Goal: Task Accomplishment & Management: Complete application form

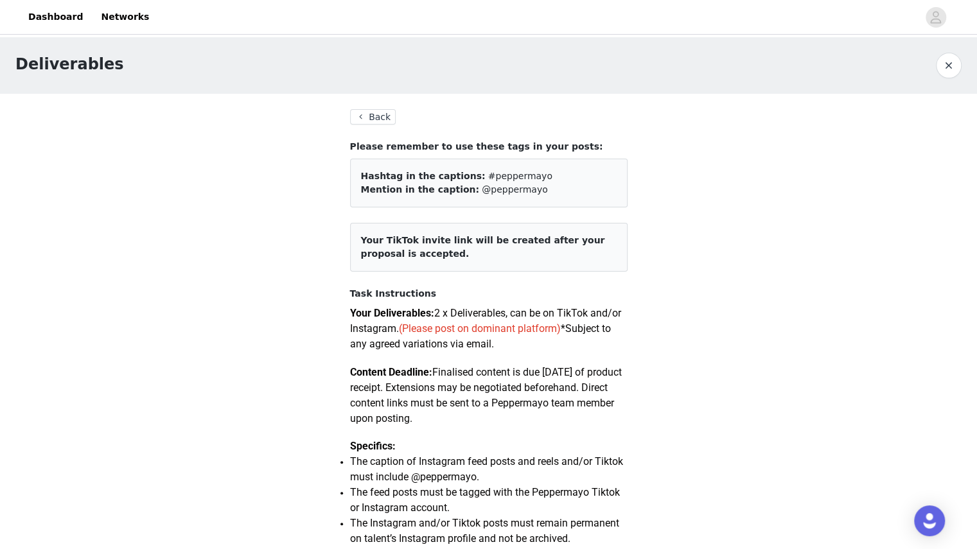
click at [369, 116] on button "Back" at bounding box center [373, 116] width 46 height 15
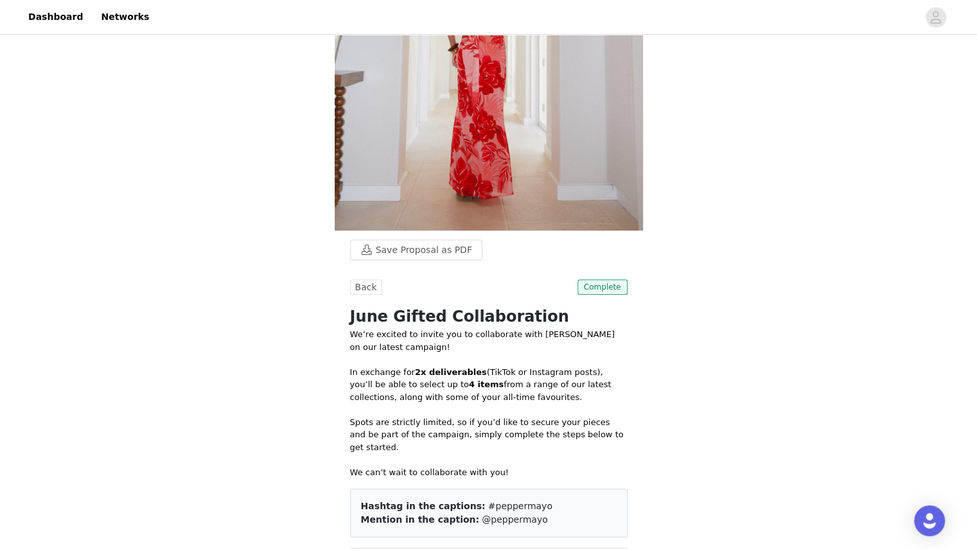
scroll to position [237, 0]
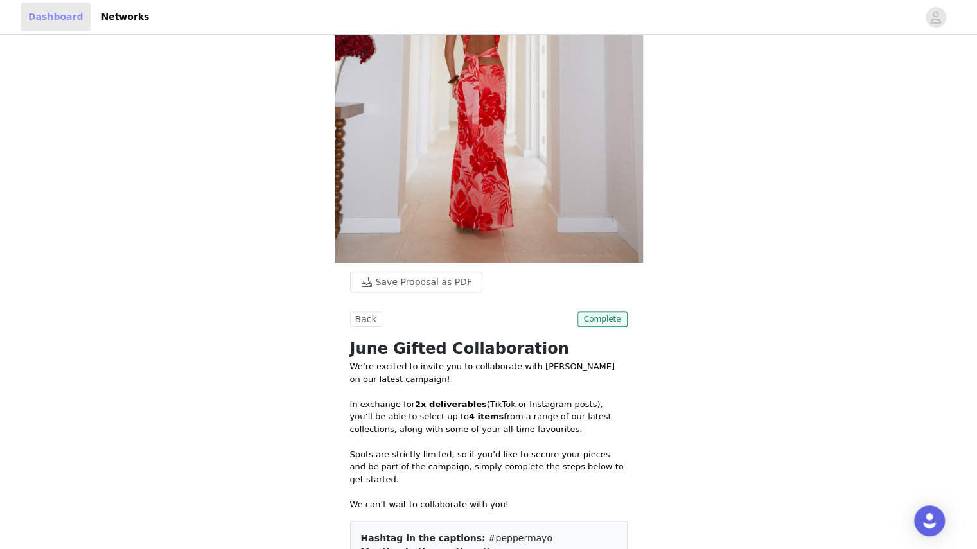
click at [73, 20] on link "Dashboard" at bounding box center [56, 17] width 70 height 29
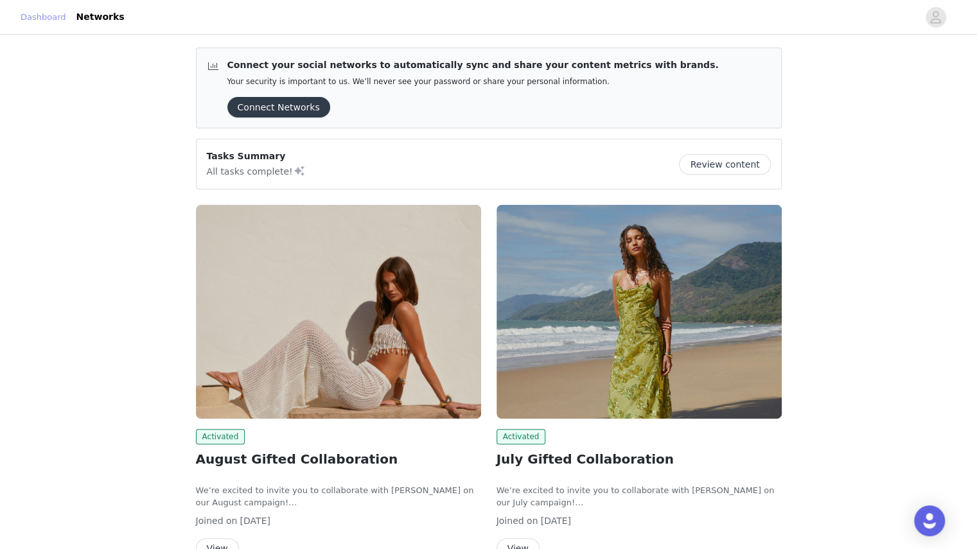
scroll to position [1, 0]
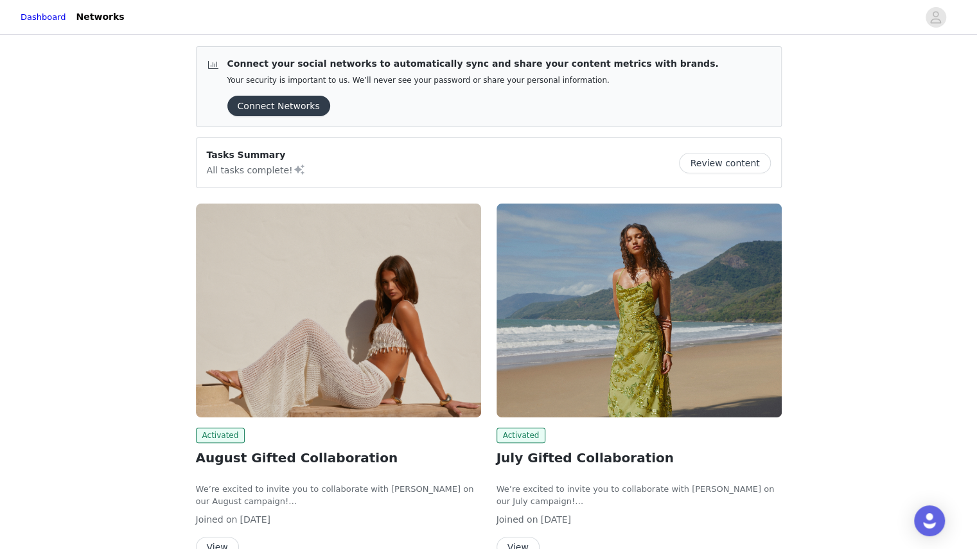
click at [416, 331] on img at bounding box center [338, 311] width 285 height 214
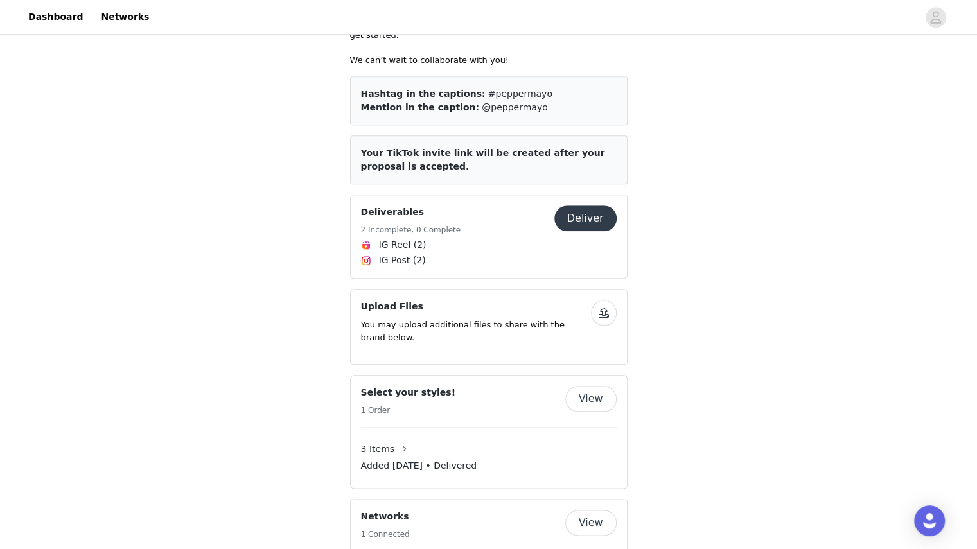
scroll to position [651, 0]
click at [581, 206] on button "Deliver" at bounding box center [585, 218] width 62 height 26
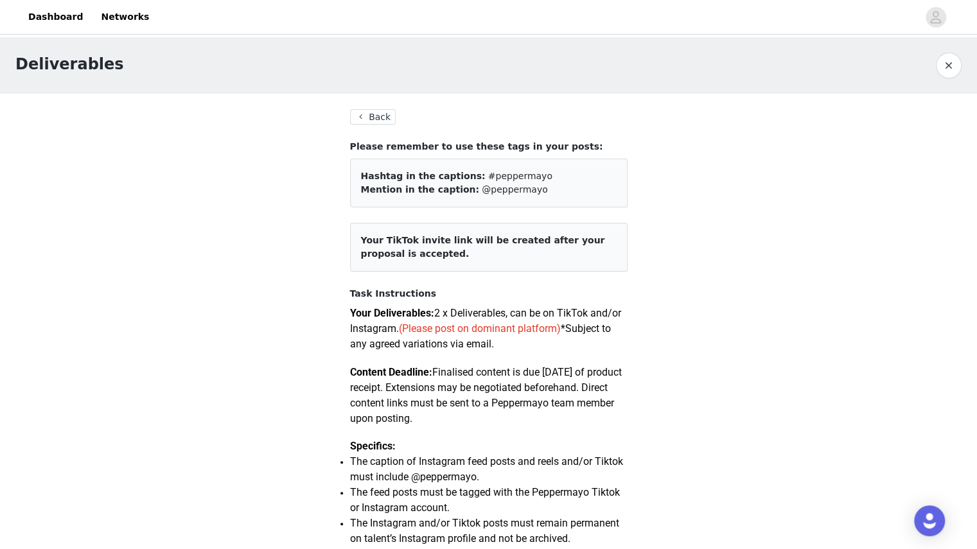
click at [367, 116] on button "Back" at bounding box center [373, 116] width 46 height 15
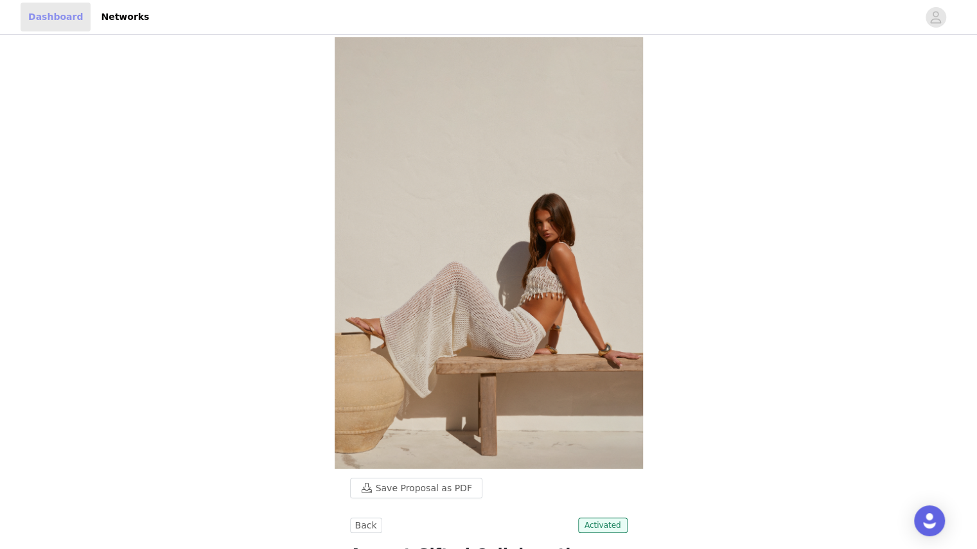
click at [62, 15] on link "Dashboard" at bounding box center [56, 17] width 70 height 29
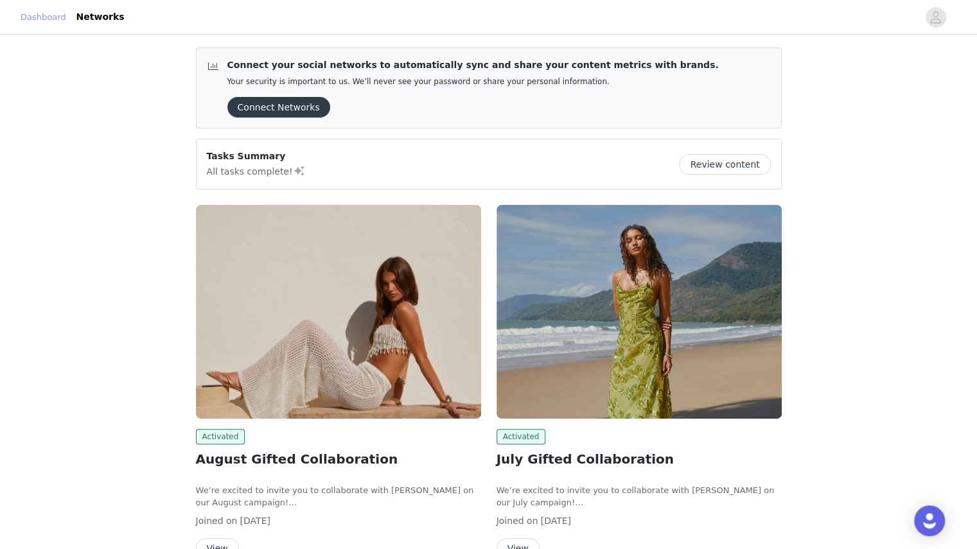
click at [62, 15] on link "Dashboard" at bounding box center [44, 17] width 46 height 13
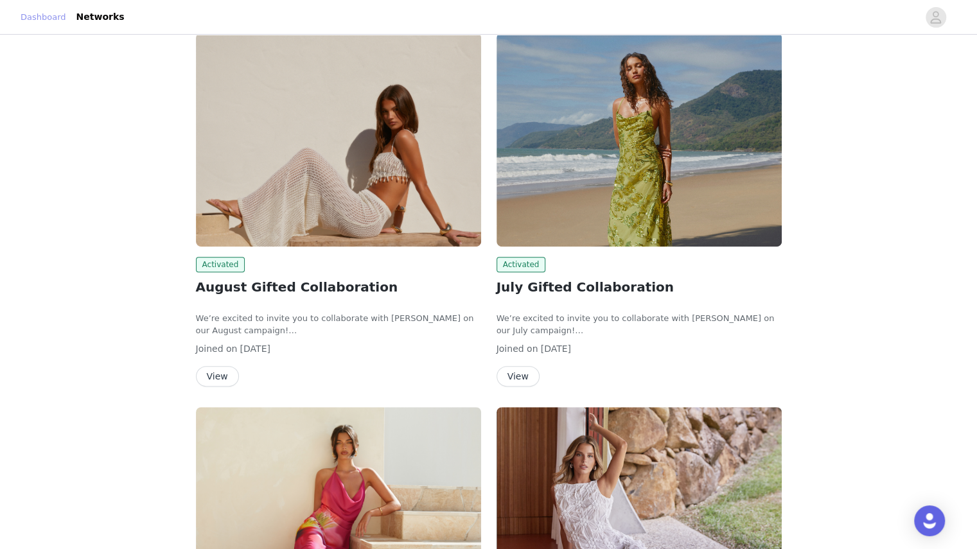
scroll to position [175, 0]
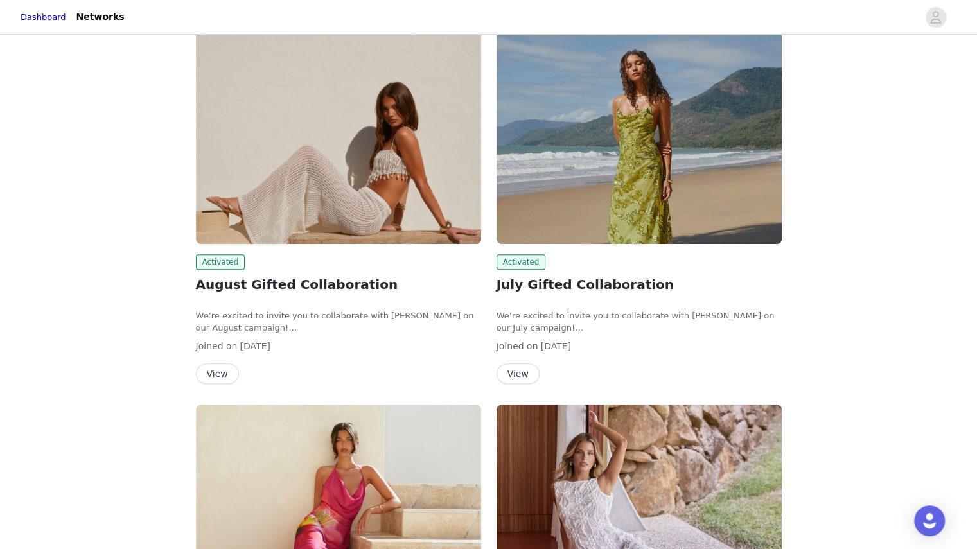
click at [673, 184] on img at bounding box center [638, 137] width 285 height 214
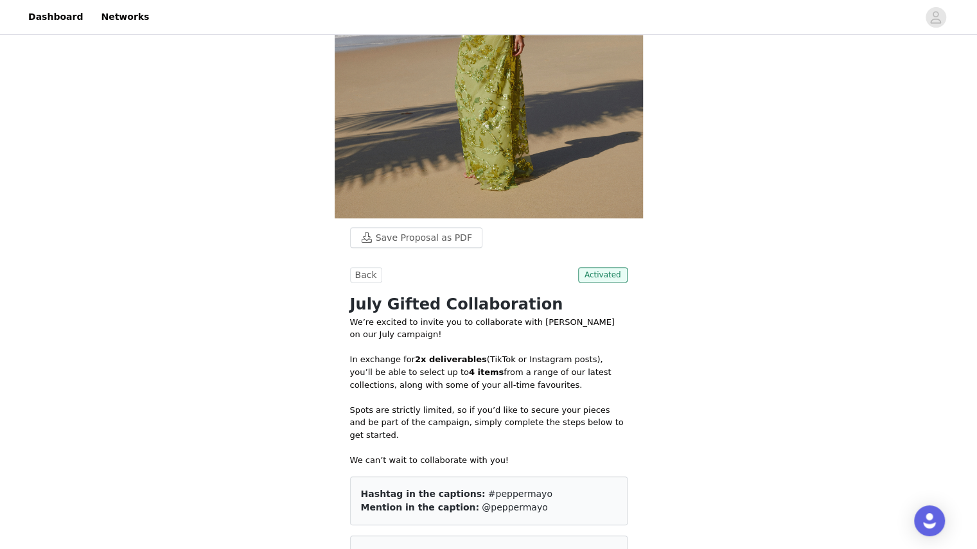
scroll to position [326, 0]
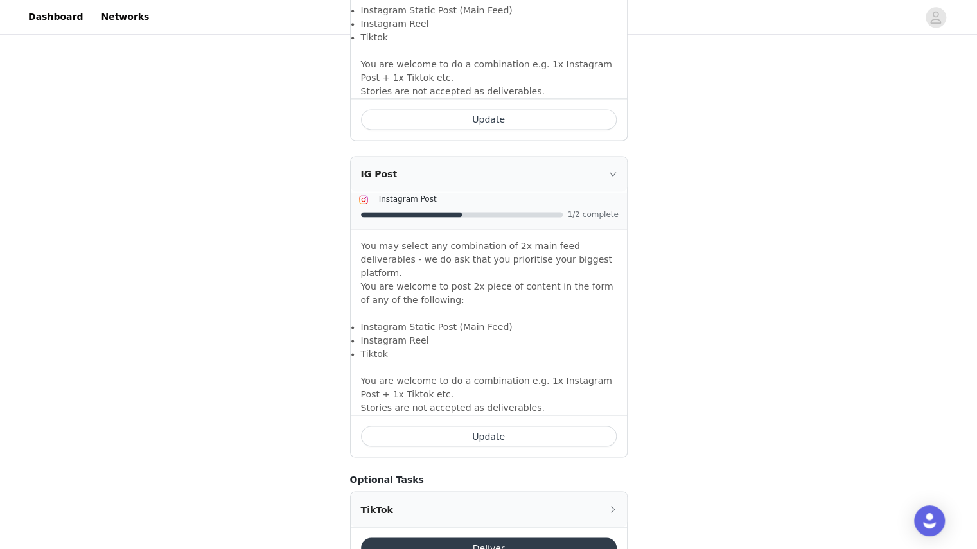
scroll to position [1047, 0]
click at [476, 424] on button "Update" at bounding box center [489, 434] width 256 height 21
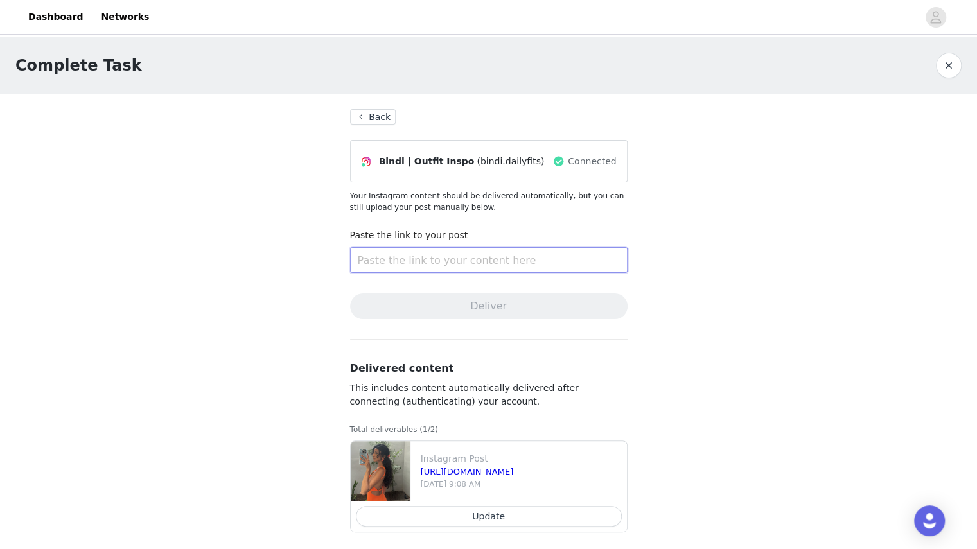
click at [388, 256] on input "text" at bounding box center [488, 260] width 277 height 26
paste input "[URL][DOMAIN_NAME]"
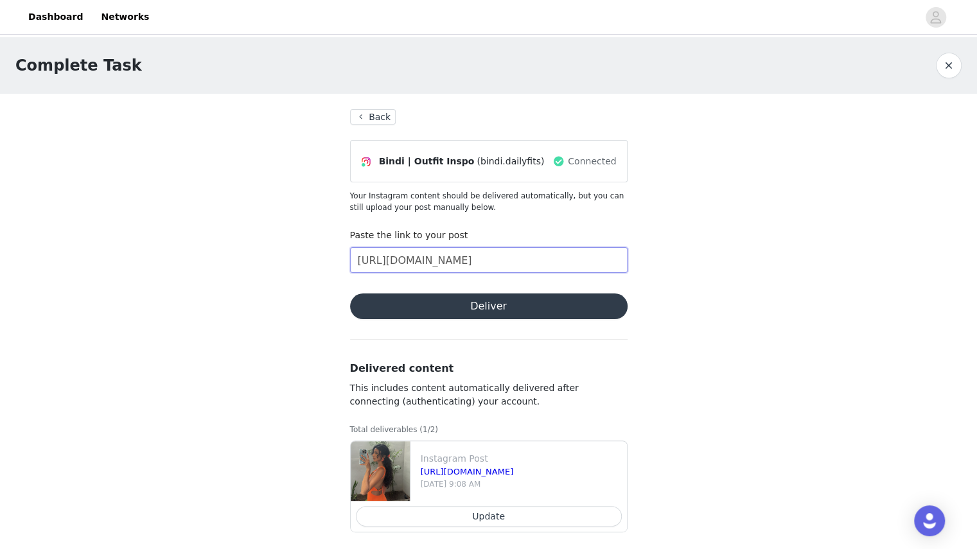
scroll to position [0, 95]
type input "[URL][DOMAIN_NAME]"
click at [291, 308] on div "Complete Task Back Bindi | Outfit Inspo (bindi.dailyfits) Connected Your Instag…" at bounding box center [488, 297] width 977 height 521
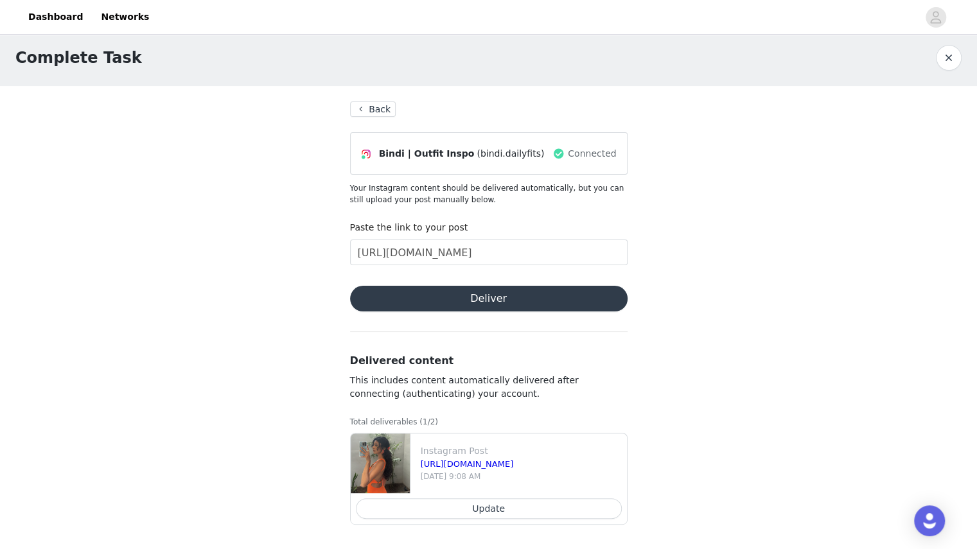
click at [421, 300] on button "Deliver" at bounding box center [488, 299] width 277 height 26
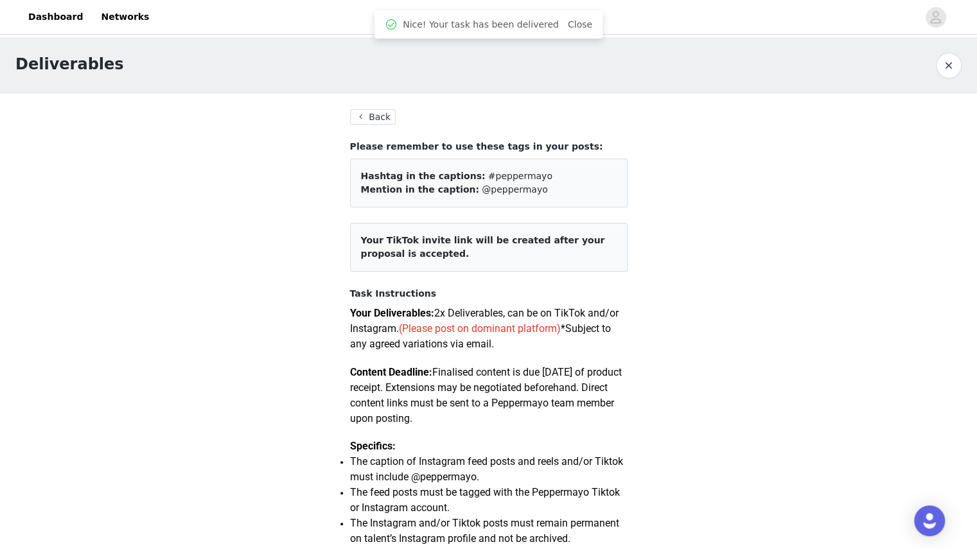
click at [371, 115] on button "Back" at bounding box center [373, 116] width 46 height 15
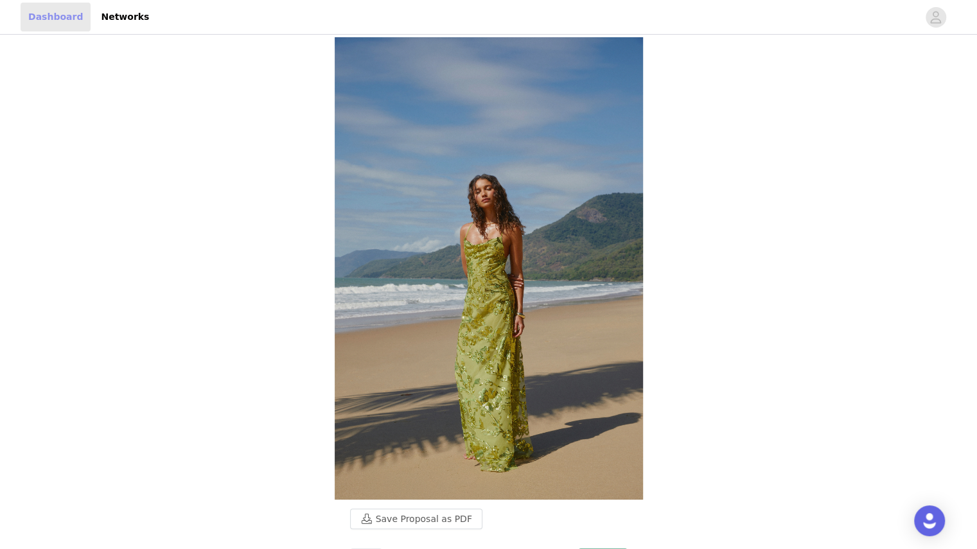
click at [50, 18] on link "Dashboard" at bounding box center [56, 17] width 70 height 29
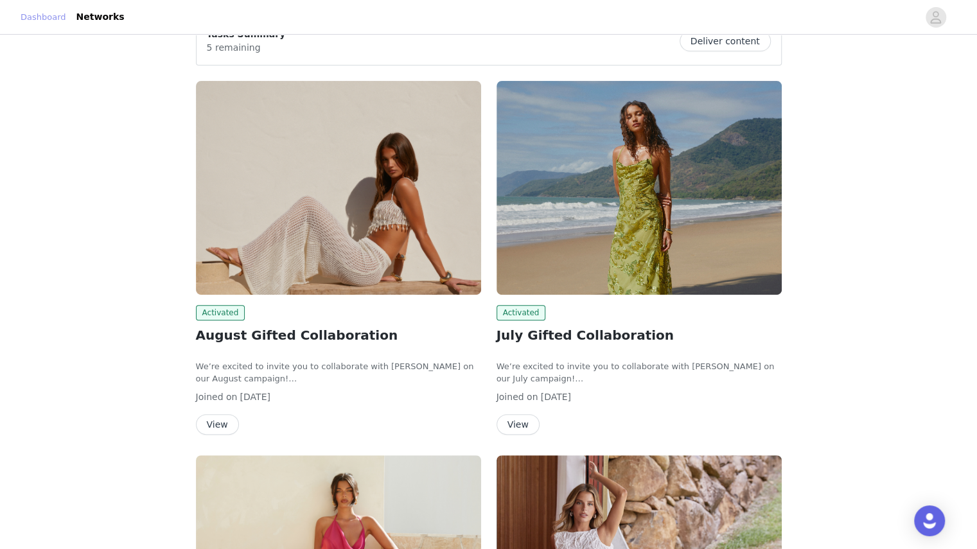
scroll to position [119, 0]
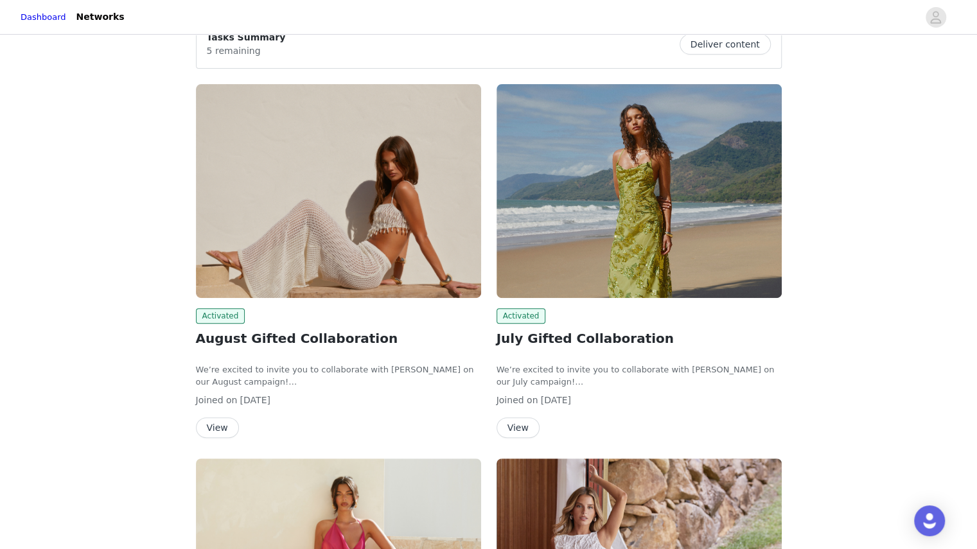
click at [616, 264] on img at bounding box center [638, 191] width 285 height 214
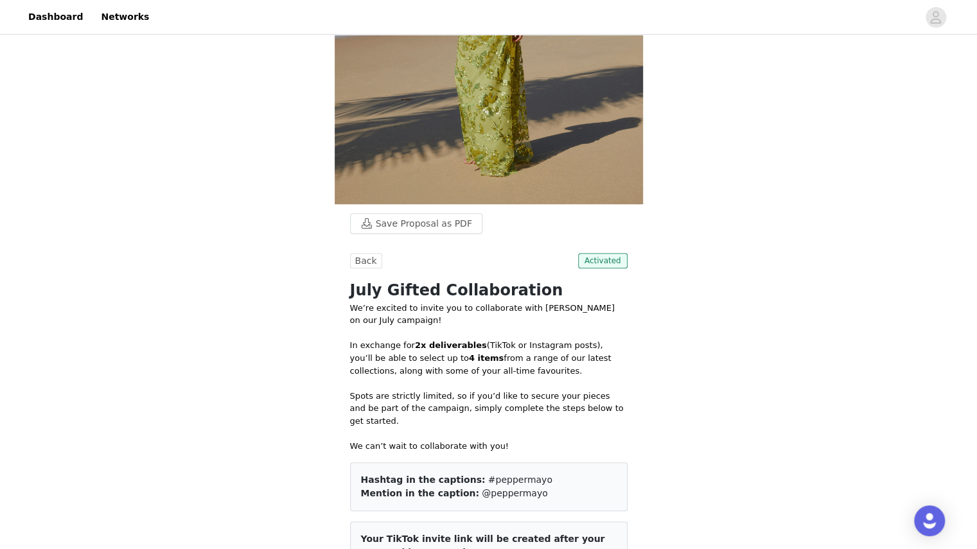
scroll to position [295, 0]
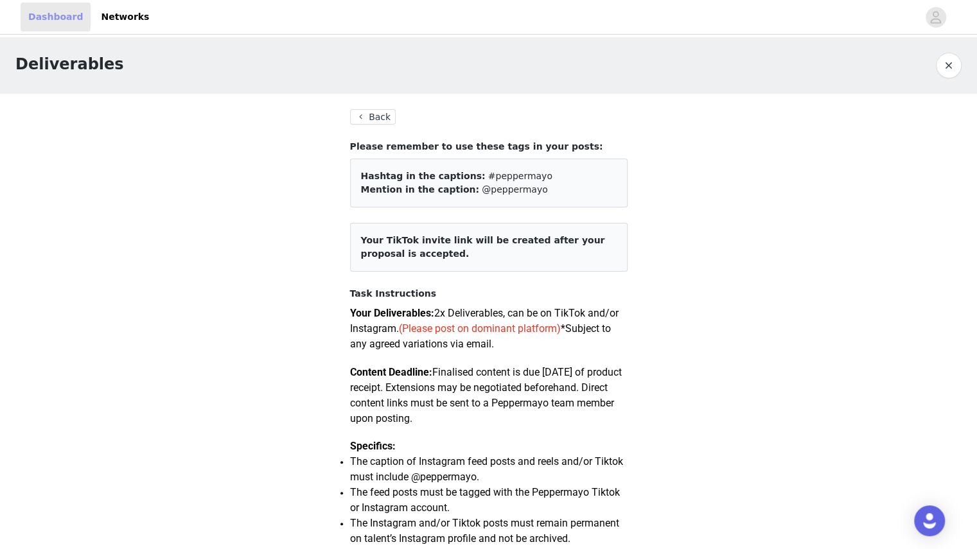
click at [40, 17] on link "Dashboard" at bounding box center [56, 17] width 70 height 29
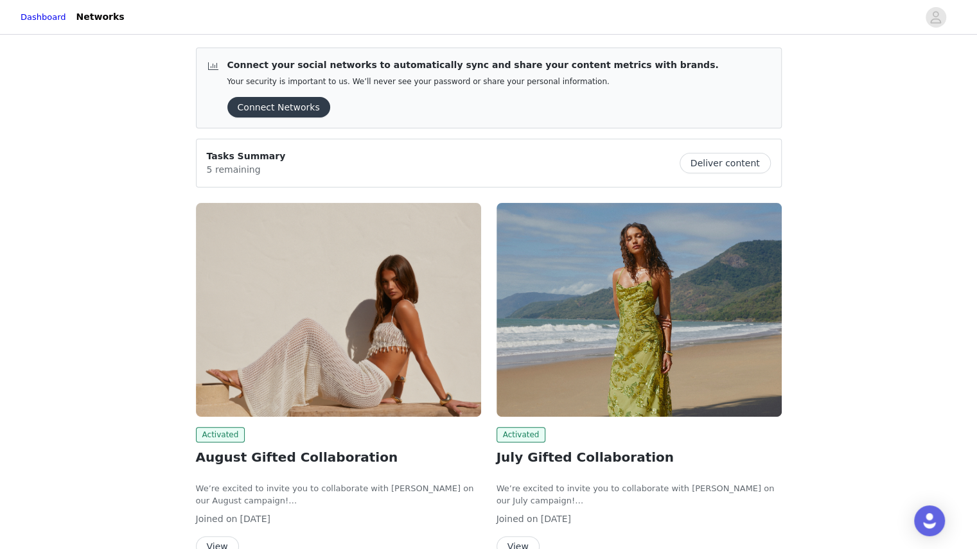
click at [297, 288] on img at bounding box center [338, 310] width 285 height 214
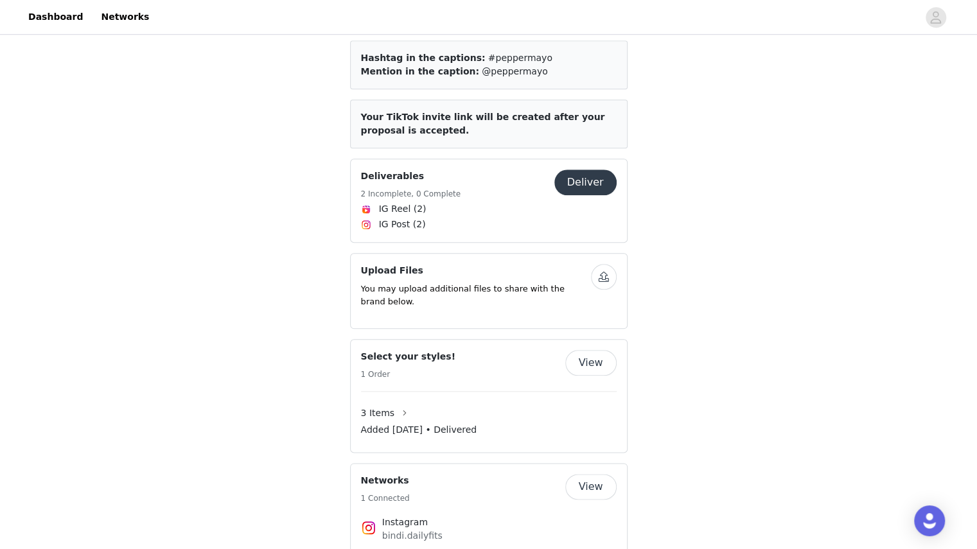
scroll to position [687, 0]
click at [593, 169] on button "Deliver" at bounding box center [585, 182] width 62 height 26
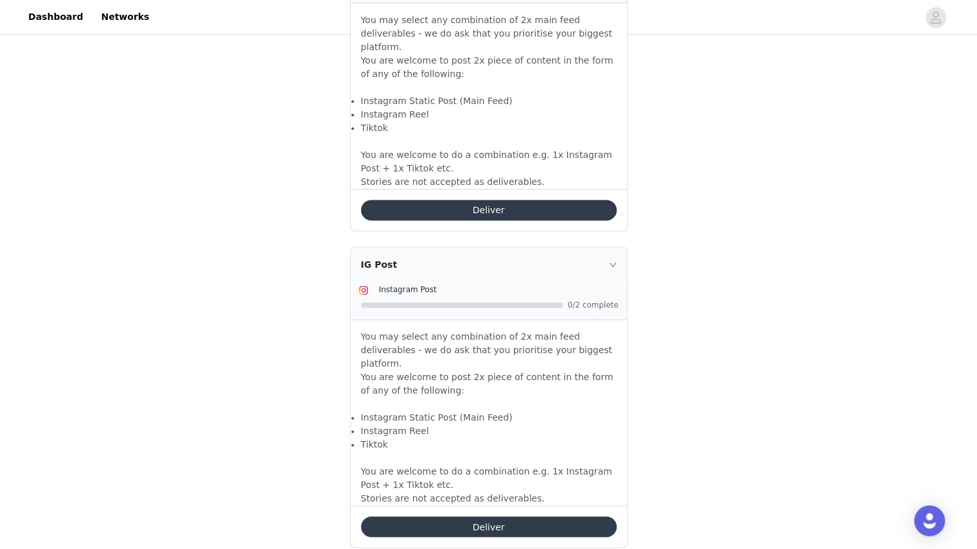
scroll to position [1065, 0]
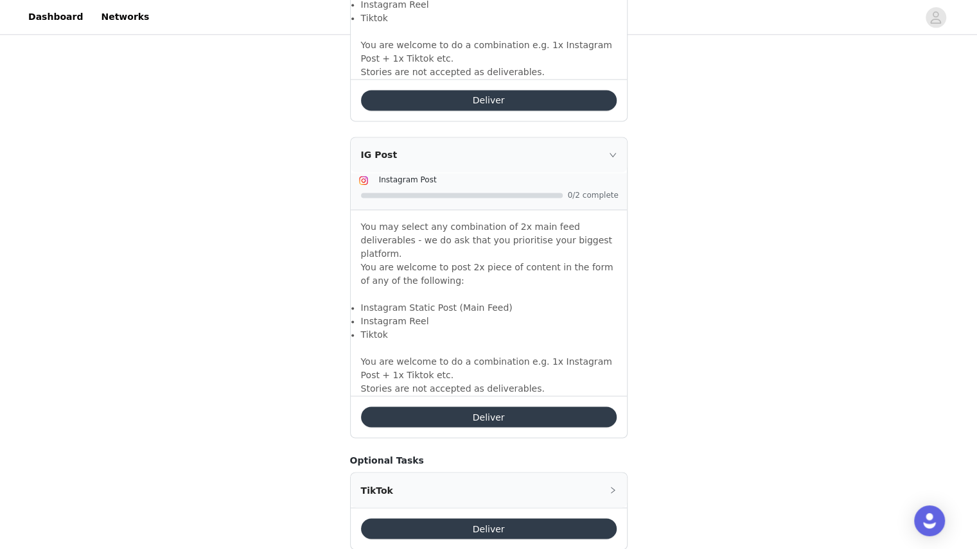
click at [446, 406] on button "Deliver" at bounding box center [489, 416] width 256 height 21
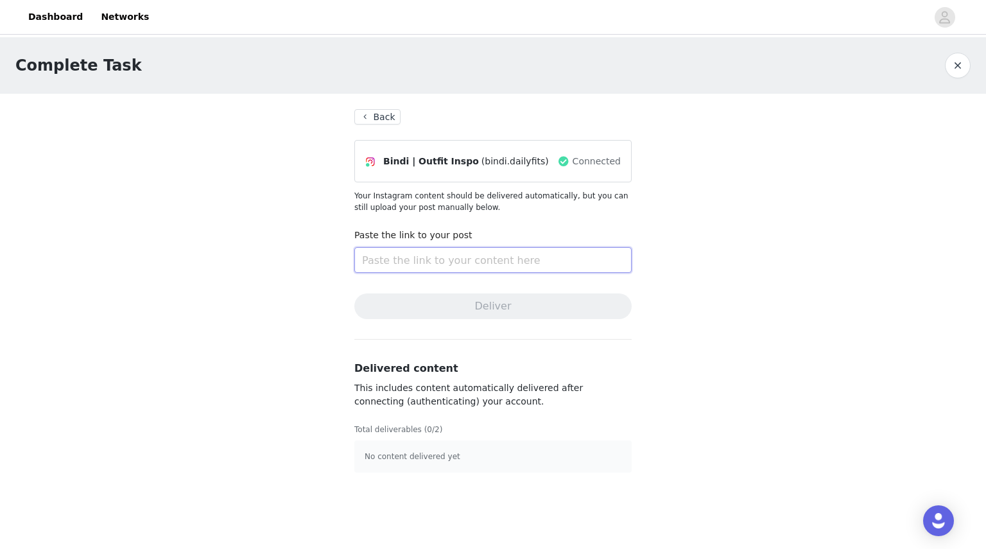
click at [411, 263] on input "text" at bounding box center [492, 260] width 277 height 26
paste input "[URL][DOMAIN_NAME]"
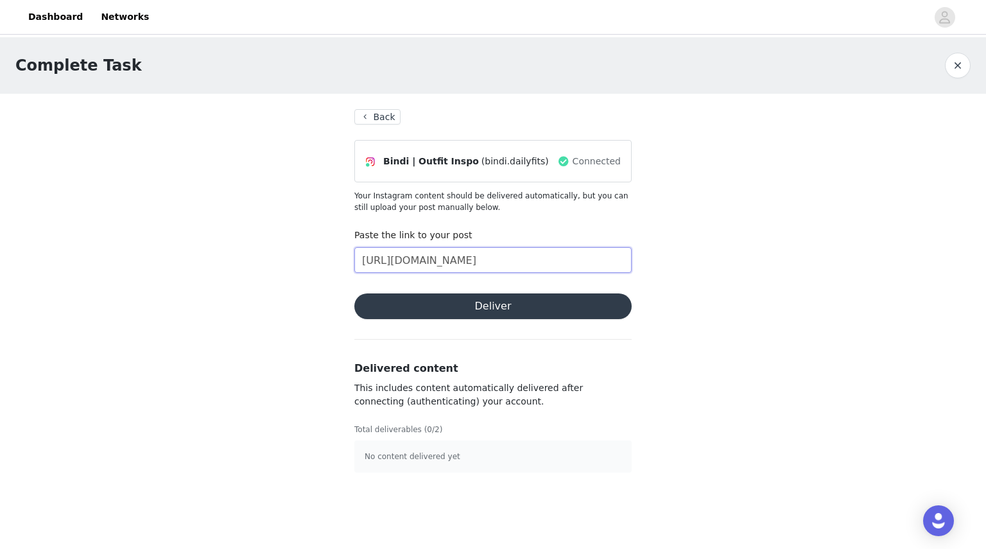
scroll to position [0, 103]
type input "[URL][DOMAIN_NAME]"
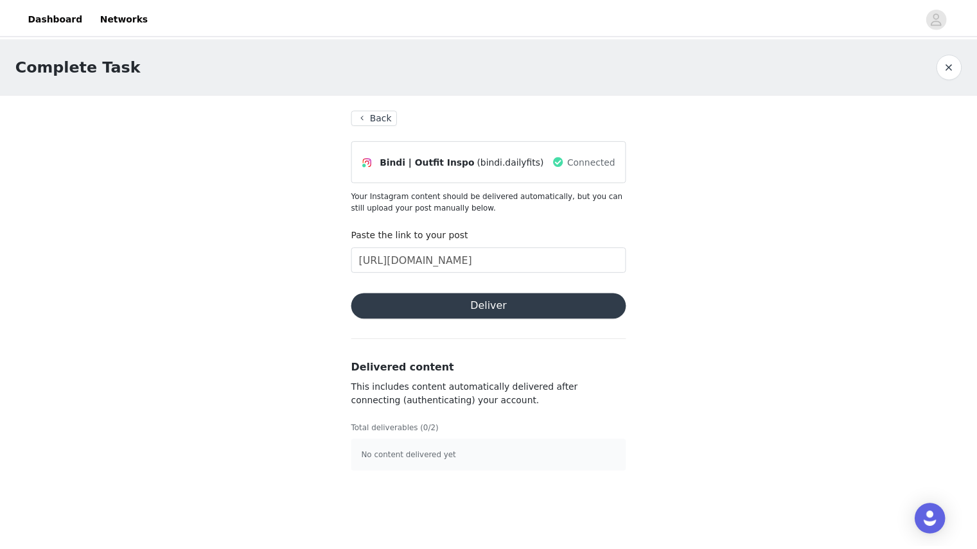
scroll to position [0, 0]
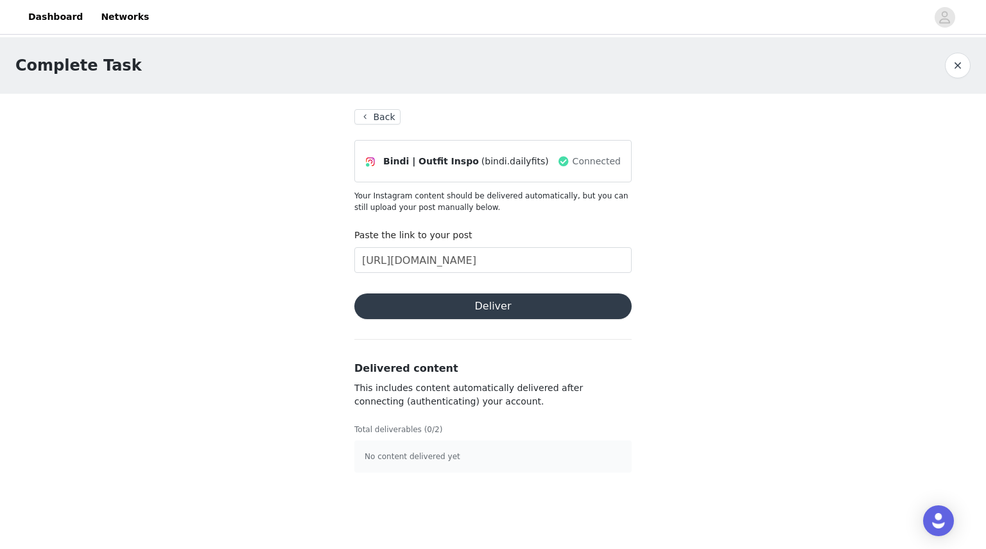
click at [419, 310] on button "Deliver" at bounding box center [492, 306] width 277 height 26
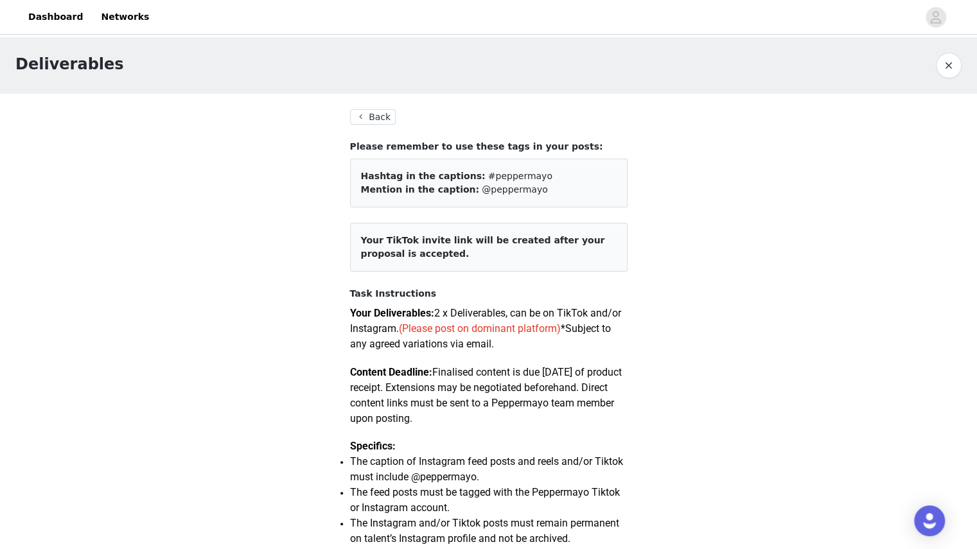
click at [360, 116] on button "Back" at bounding box center [373, 116] width 46 height 15
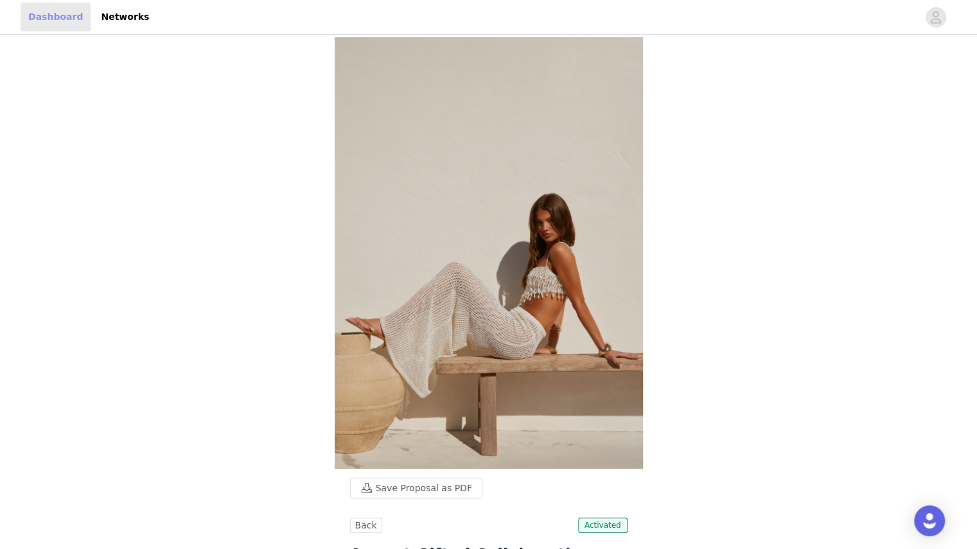
click at [31, 21] on link "Dashboard" at bounding box center [56, 17] width 70 height 29
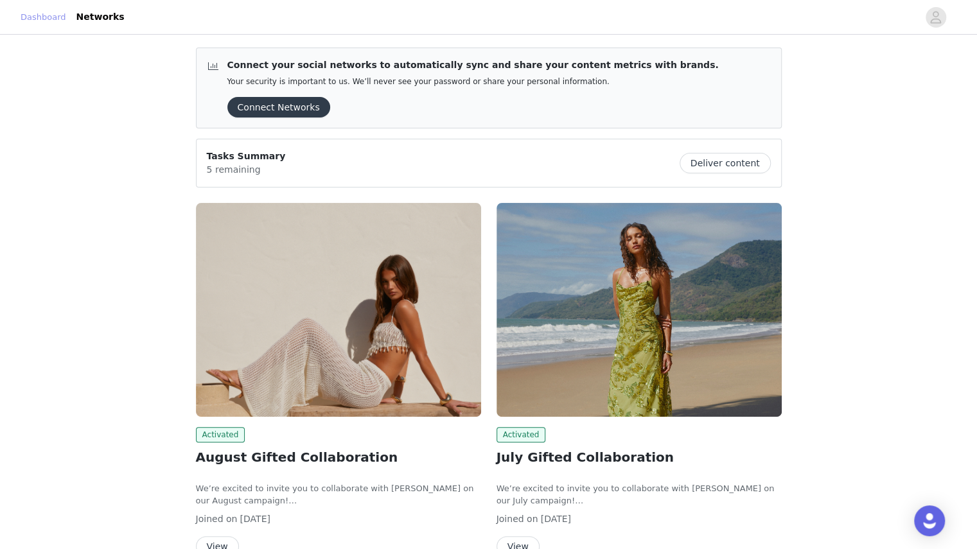
scroll to position [1, 0]
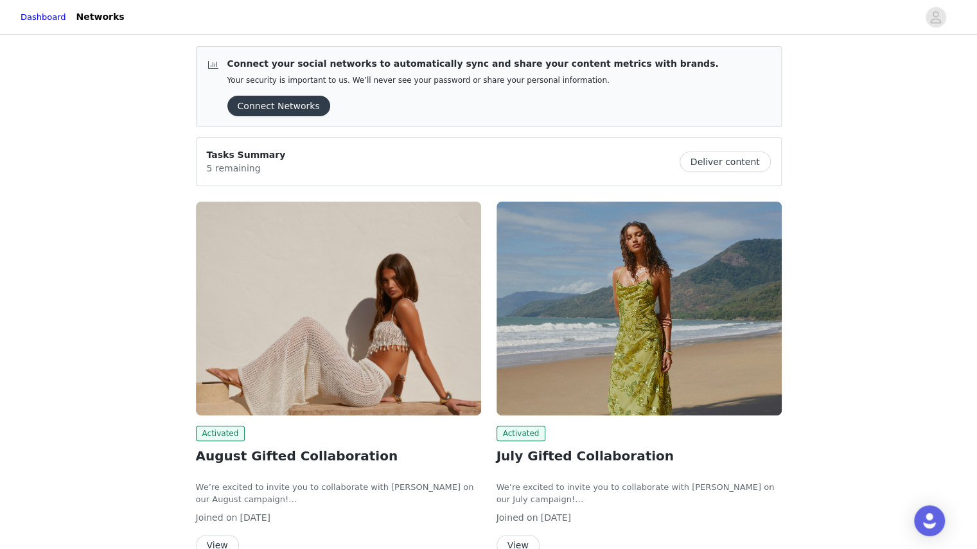
click at [265, 101] on button "Connect Networks" at bounding box center [278, 106] width 103 height 21
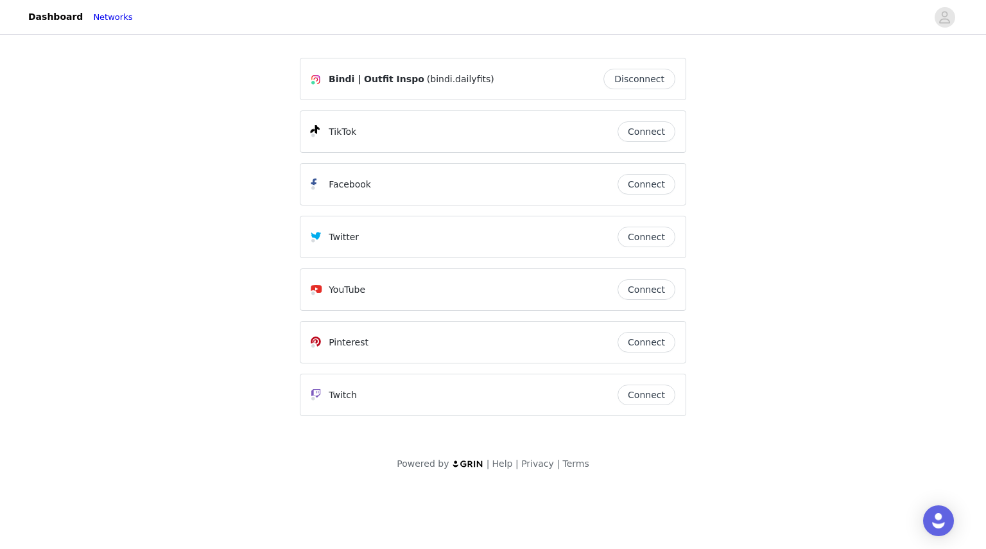
click at [403, 73] on span "Bindi | Outfit Inspo" at bounding box center [377, 79] width 96 height 13
click at [42, 20] on link "Dashboard" at bounding box center [56, 17] width 70 height 29
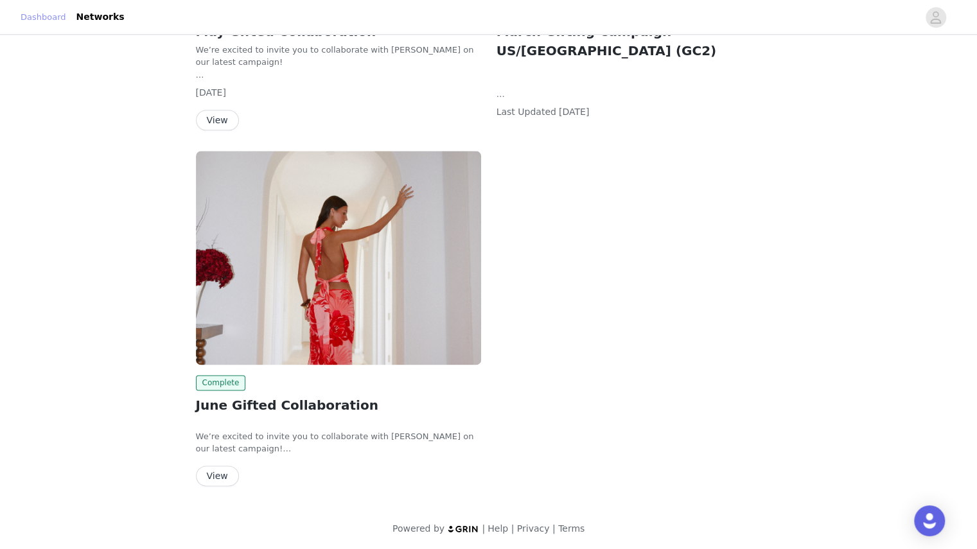
scroll to position [800, 0]
